Goal: Transaction & Acquisition: Purchase product/service

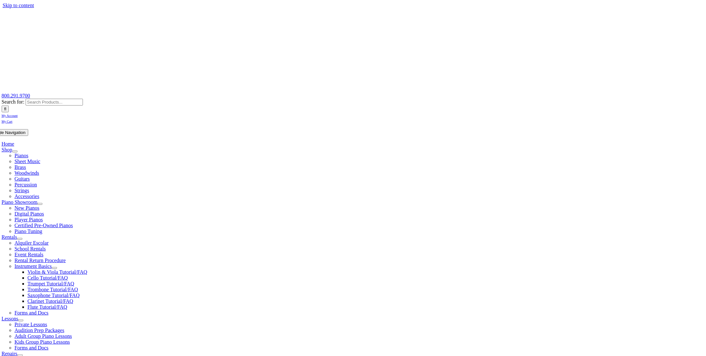
select select "2-Rose Tree Elementary"
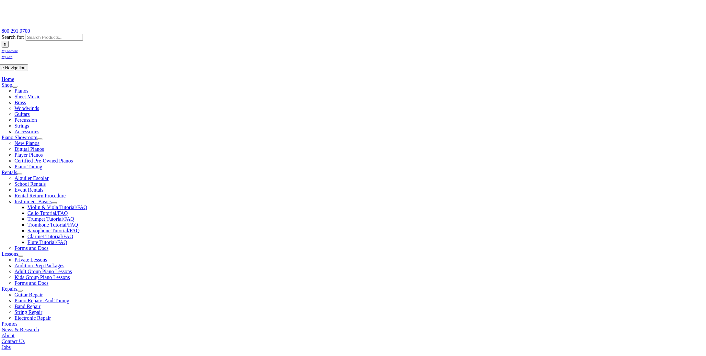
select select "PA"
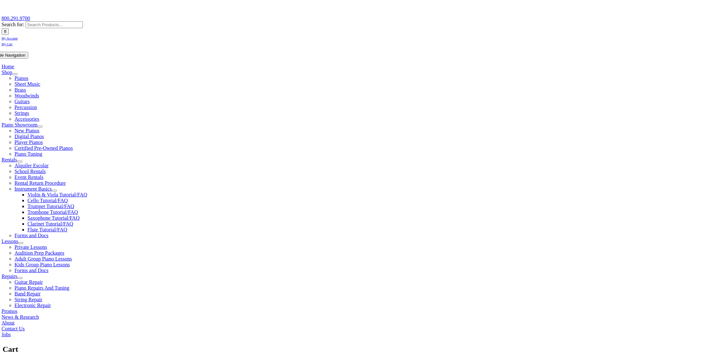
scroll to position [97, 0]
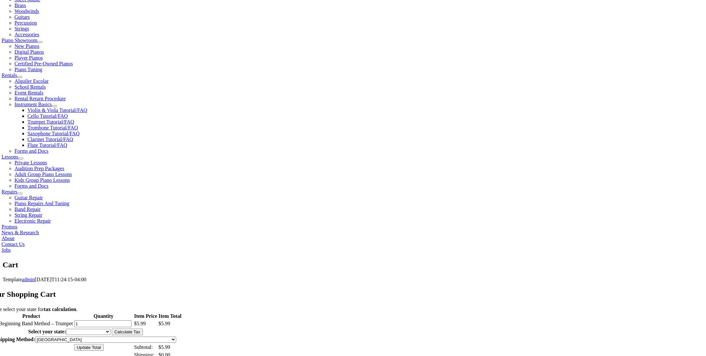
click at [111, 329] on select "Alabama Alaska Arizona Arkansas California Colorado Connecticut Delaware D. C. …" at bounding box center [88, 332] width 44 height 6
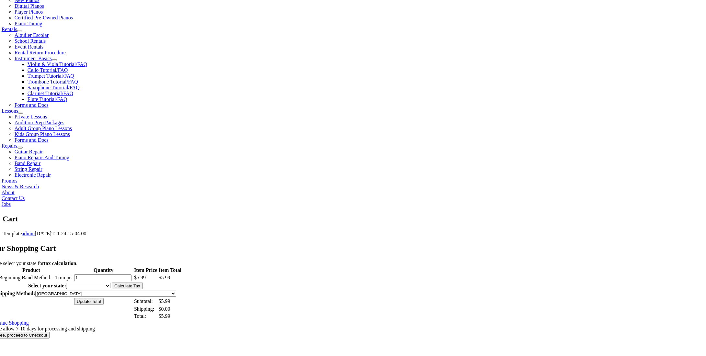
scroll to position [218, 0]
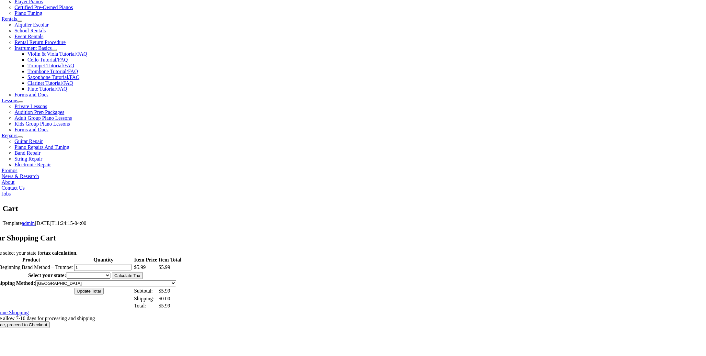
click at [111, 273] on select "Alabama Alaska Arizona Arkansas California Colorado Connecticut Delaware D. C. …" at bounding box center [88, 276] width 44 height 6
select select "PA"
click at [111, 273] on select "Alabama Alaska Arizona Arkansas California Colorado Connecticut Delaware D. C. …" at bounding box center [88, 276] width 44 height 6
click at [143, 273] on input "Calculate Tax" at bounding box center [127, 276] width 31 height 7
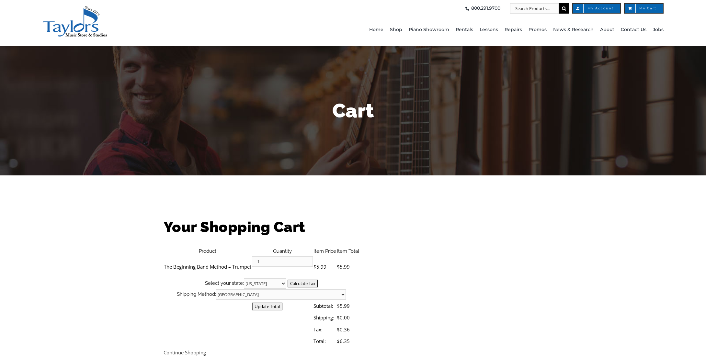
select select "PA"
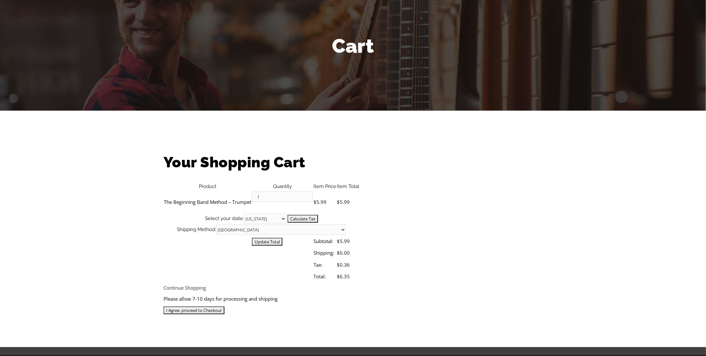
click at [225, 307] on input "I Agree, proceed to Checkout" at bounding box center [194, 311] width 61 height 8
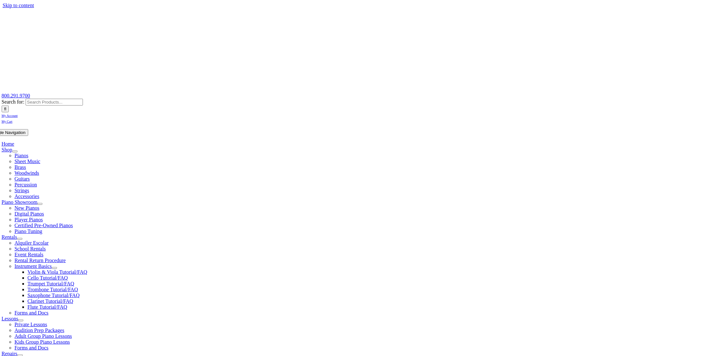
type input "jgscanlon"
type input "jgscanlon@gmail.com"
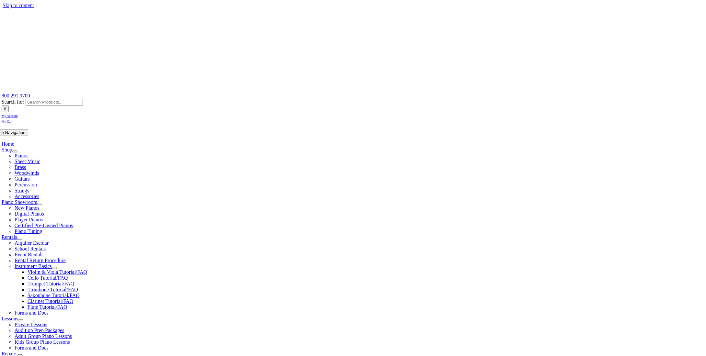
select select
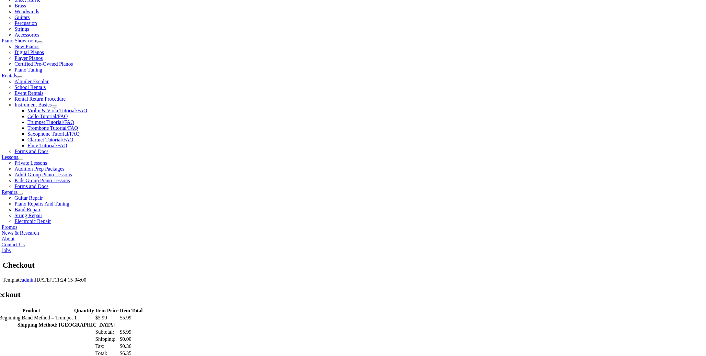
scroll to position [162, 0]
type input "June"
type input "Scanlon"
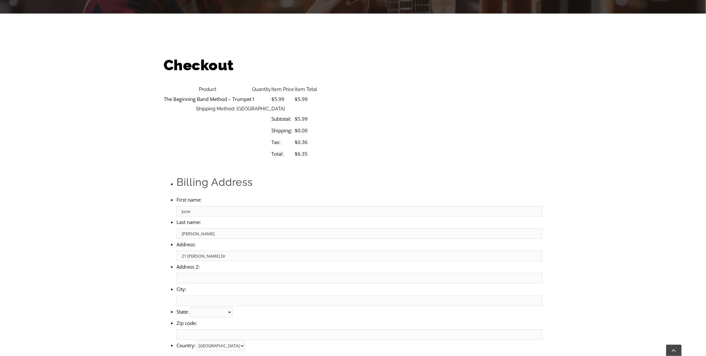
type input "21 Gordon Dr"
type input "Media"
select select "PA"
type input "19063"
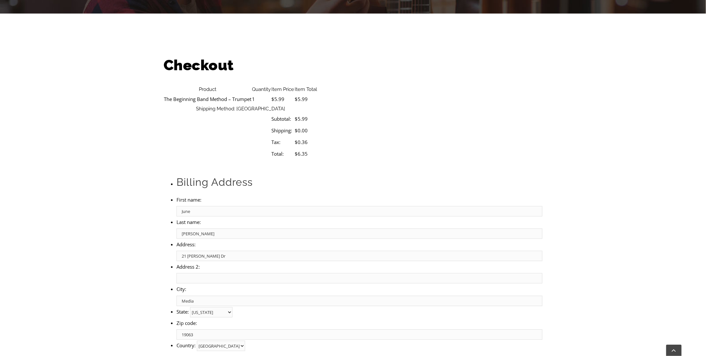
select select "visa"
type input "4147202474813928"
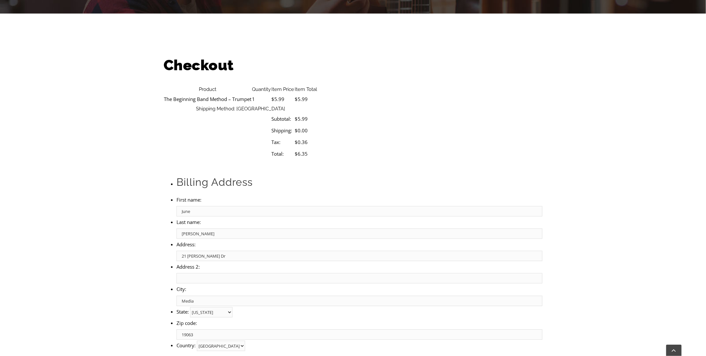
select select "01"
select select "2026"
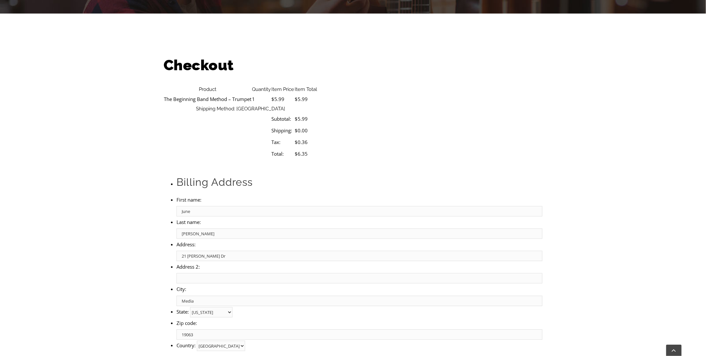
type input "178"
type input "7178163418"
type input "jgscanlon@gmail.com"
